Goal: Task Accomplishment & Management: Use online tool/utility

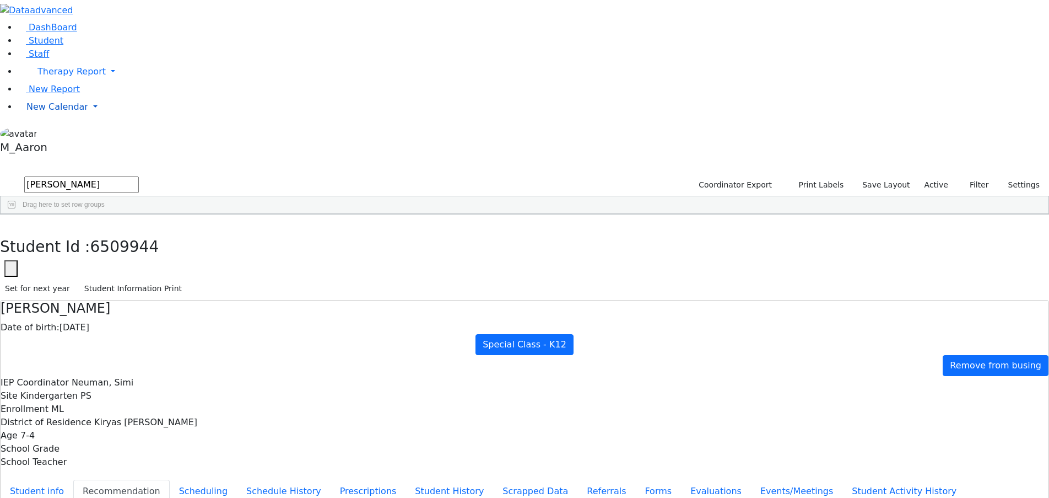
click at [53, 112] on span "New Calendar" at bounding box center [57, 106] width 62 height 10
click at [53, 134] on span "Calendar" at bounding box center [44, 128] width 40 height 10
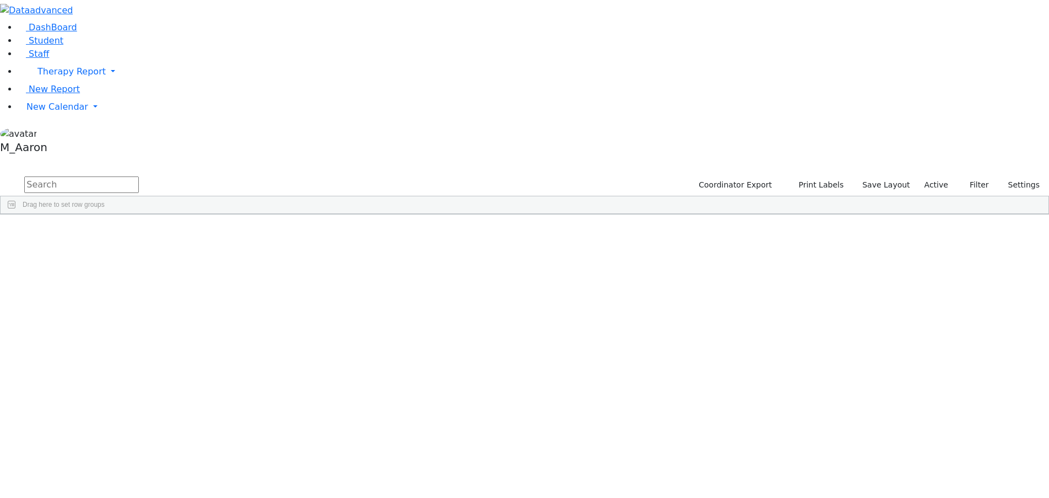
click at [139, 176] on input "text" at bounding box center [81, 184] width 115 height 17
type input "t"
click at [61, 112] on span "New Calendar" at bounding box center [57, 106] width 62 height 10
click at [69, 147] on span "Teacher Report" at bounding box center [59, 142] width 66 height 10
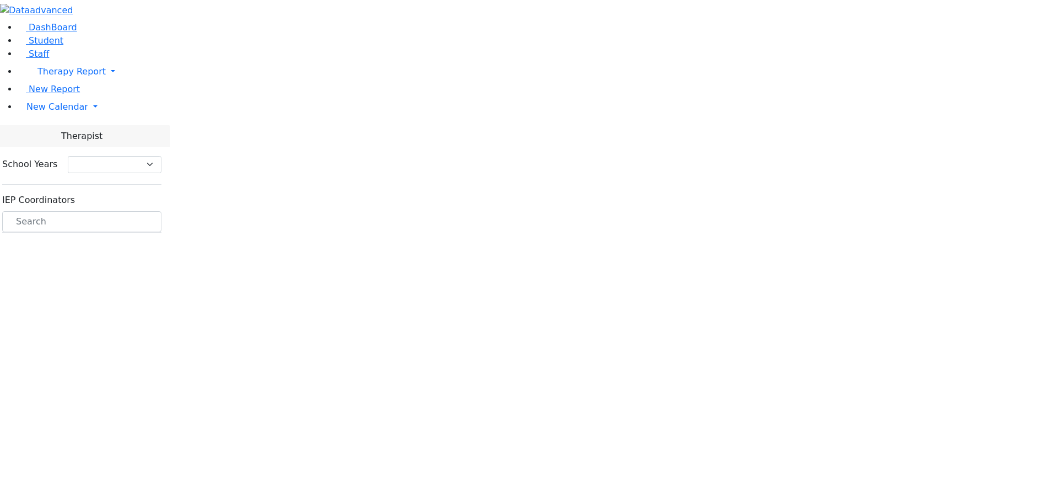
select select "212"
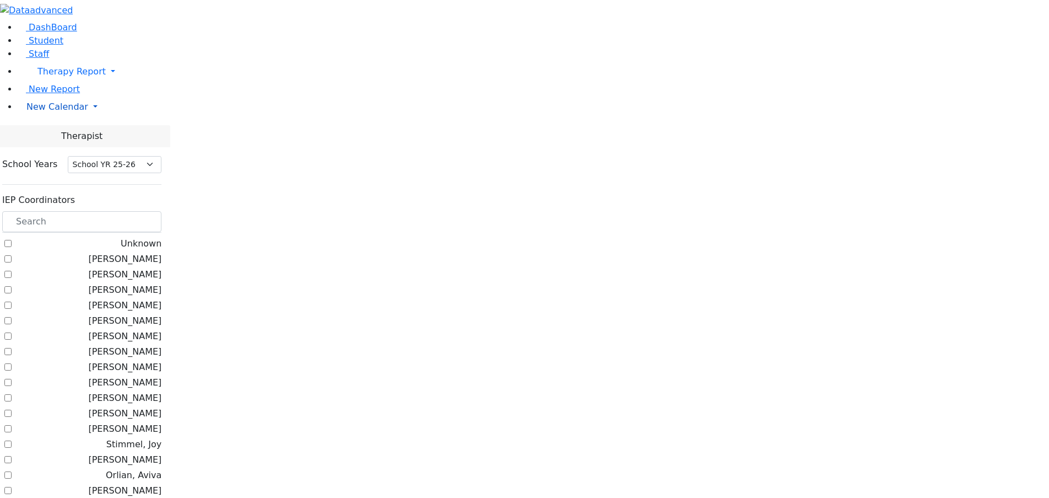
click at [42, 112] on span "New Calendar" at bounding box center [57, 106] width 62 height 10
click at [56, 134] on span "Calendar" at bounding box center [44, 128] width 40 height 10
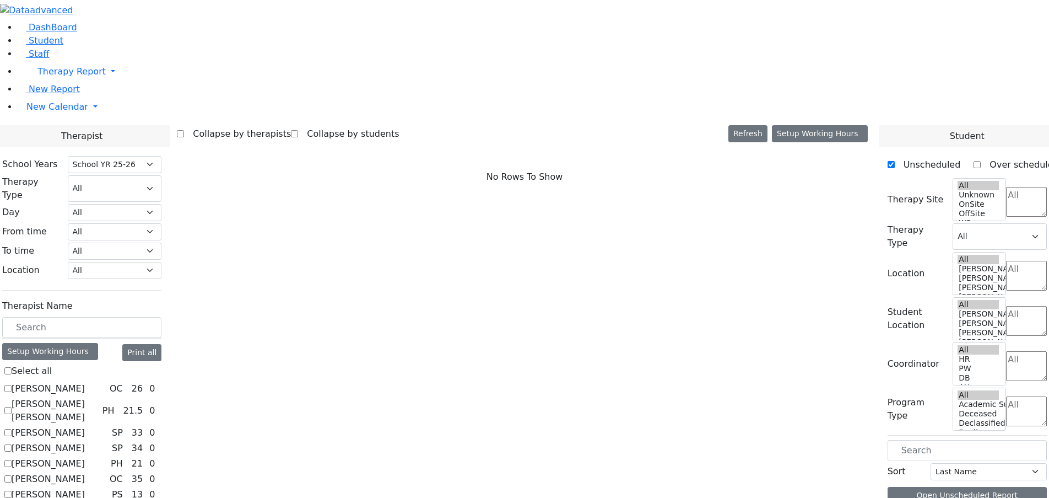
select select "212"
click at [161, 317] on input "text" at bounding box center [81, 327] width 159 height 21
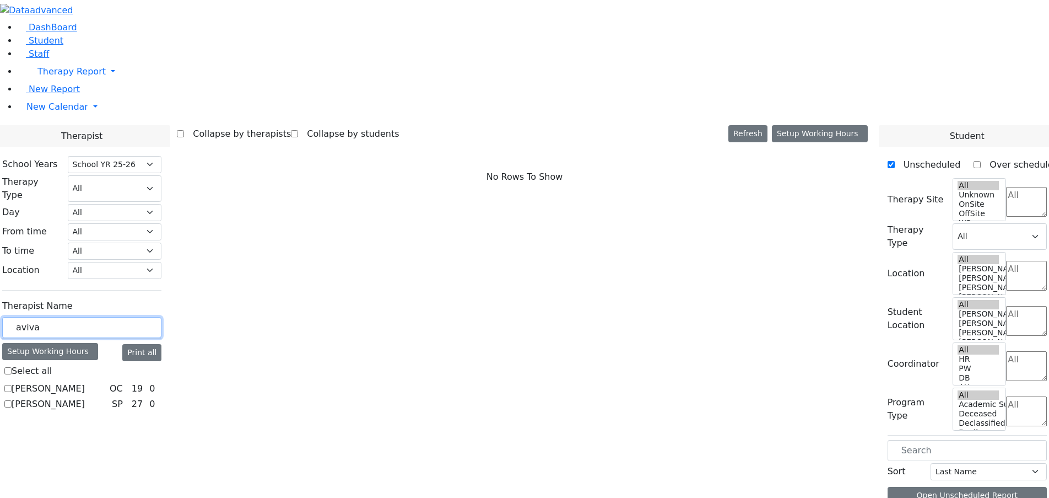
type input "aviva"
click at [85, 397] on label "Orlian Aviva" at bounding box center [48, 403] width 73 height 13
click at [12, 400] on input "Orlian Aviva" at bounding box center [7, 403] width 7 height 7
checkbox input "true"
select select "3"
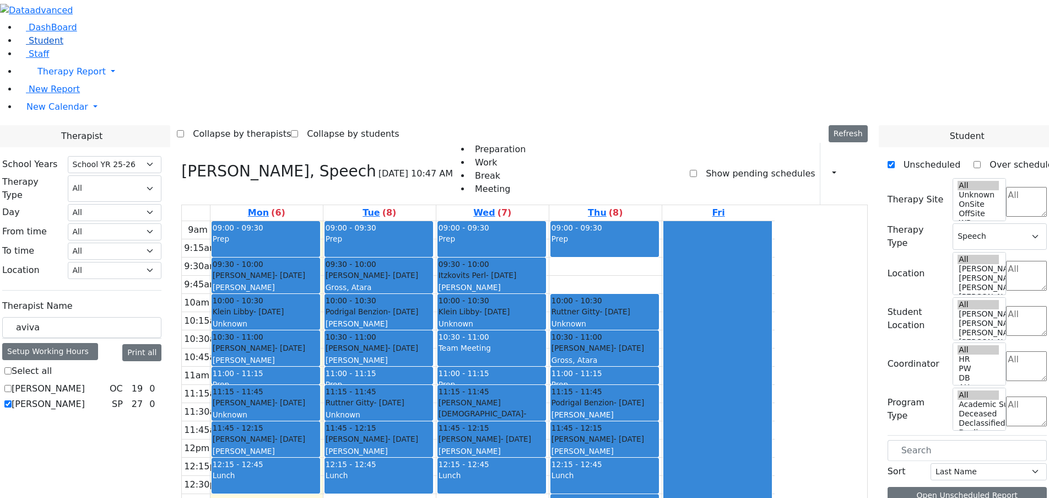
click at [47, 46] on span "Student" at bounding box center [46, 40] width 35 height 10
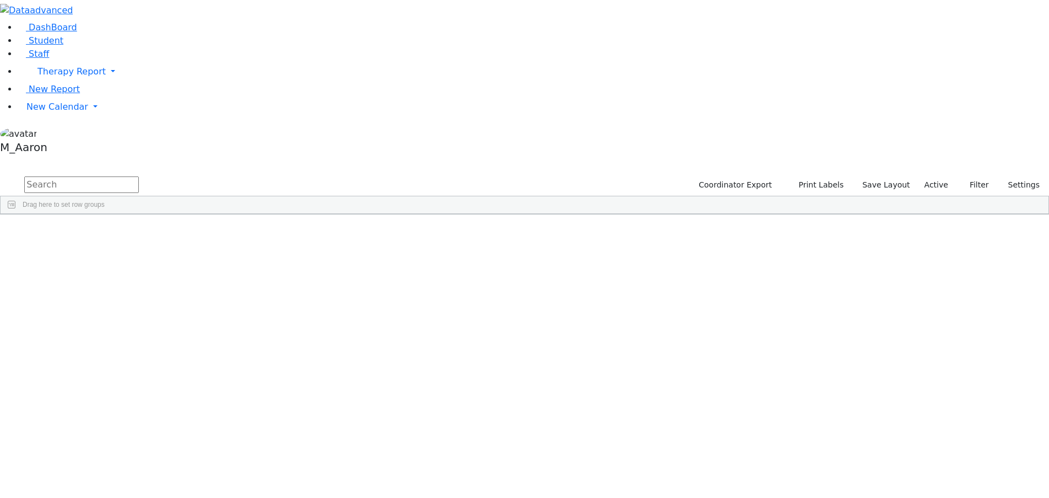
click at [139, 176] on input "text" at bounding box center [81, 184] width 115 height 17
type input "[PERSON_NAME]"
click at [0, 175] on button "submit" at bounding box center [10, 185] width 21 height 21
click at [172, 247] on div "Freidy" at bounding box center [144, 254] width 56 height 15
click at [116, 247] on div "Frankel" at bounding box center [89, 254] width 56 height 15
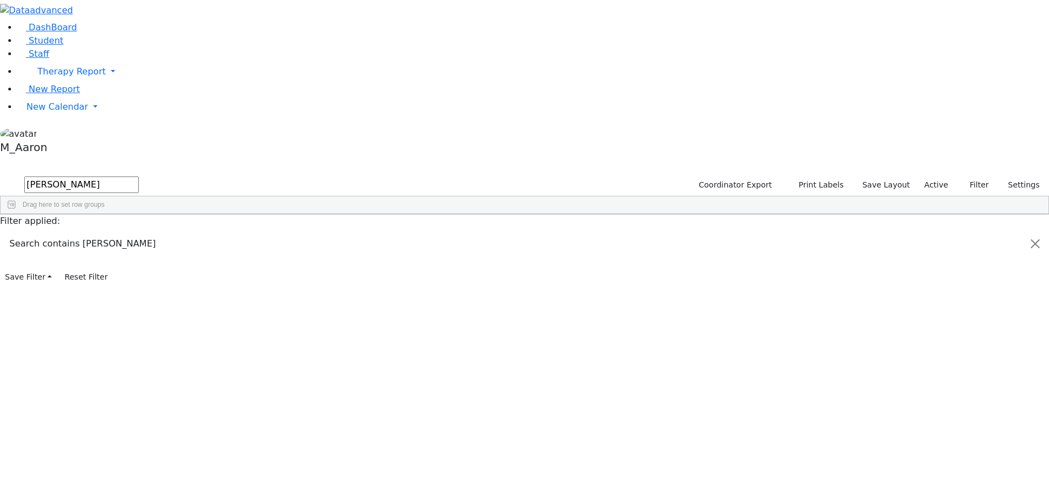
click at [116, 247] on div "Frankel" at bounding box center [89, 254] width 56 height 15
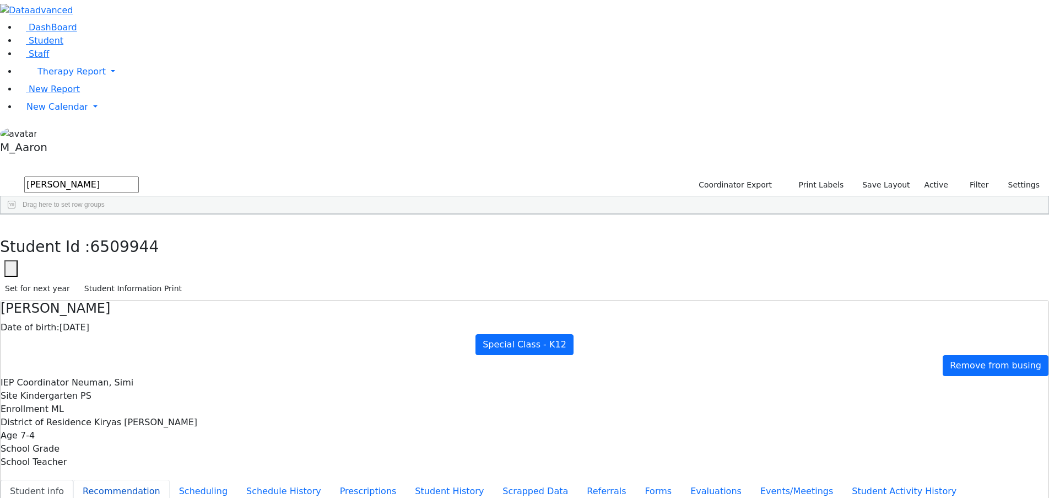
click at [170, 480] on button "Recommendation" at bounding box center [121, 491] width 96 height 23
checkbox input "true"
click at [237, 480] on button "Scheduling" at bounding box center [203, 491] width 67 height 23
click at [170, 480] on button "Recommendation" at bounding box center [121, 491] width 96 height 23
click at [237, 480] on button "Scheduling" at bounding box center [203, 491] width 67 height 23
